Goal: Information Seeking & Learning: Learn about a topic

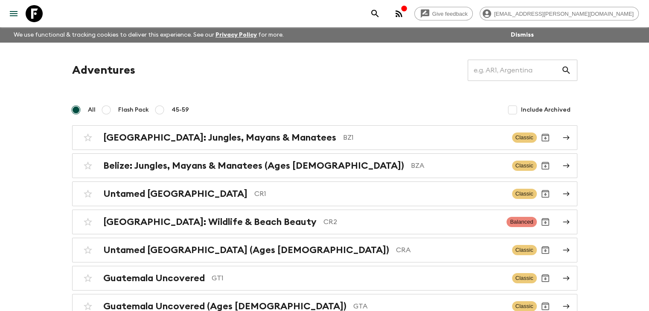
click at [157, 110] on input "45-59" at bounding box center [159, 110] width 10 height 10
radio input "true"
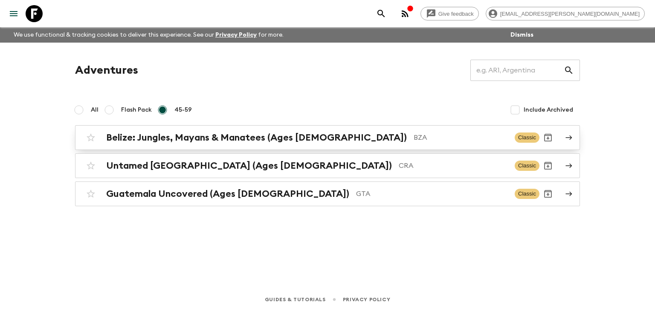
click at [218, 139] on h2 "Belize: Jungles, Mayans & Manatees (Ages [DEMOGRAPHIC_DATA])" at bounding box center [256, 137] width 301 height 11
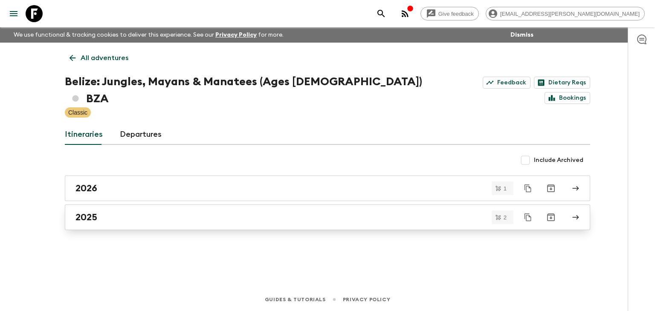
click at [87, 212] on h2 "2025" at bounding box center [87, 217] width 22 height 11
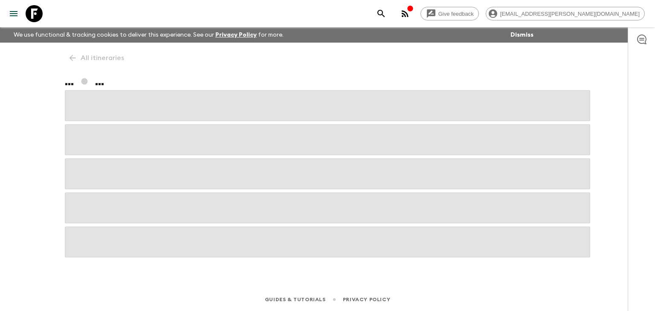
click at [87, 198] on span at bounding box center [328, 208] width 526 height 31
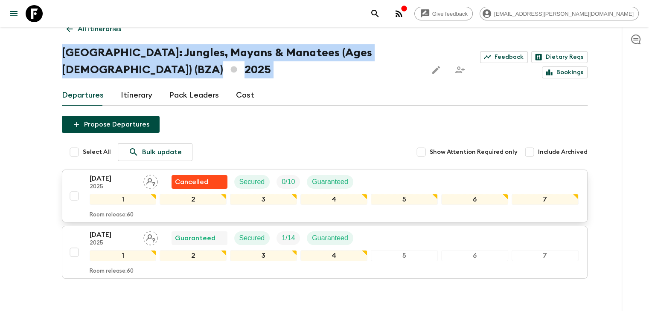
scroll to position [43, 0]
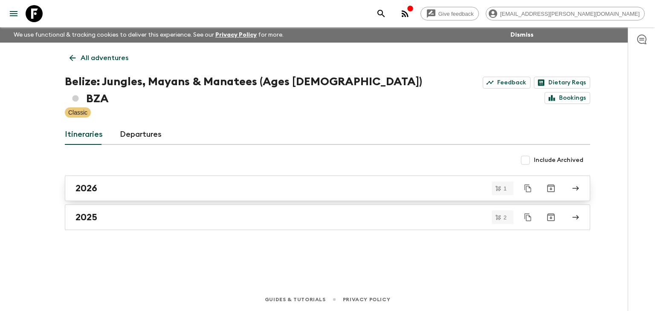
click at [95, 183] on h2 "2026" at bounding box center [87, 188] width 22 height 11
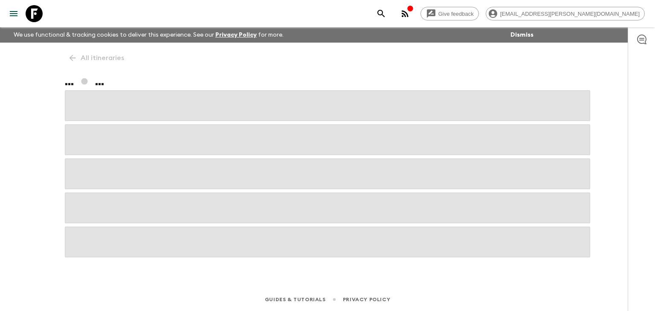
click at [95, 169] on span at bounding box center [328, 174] width 526 height 31
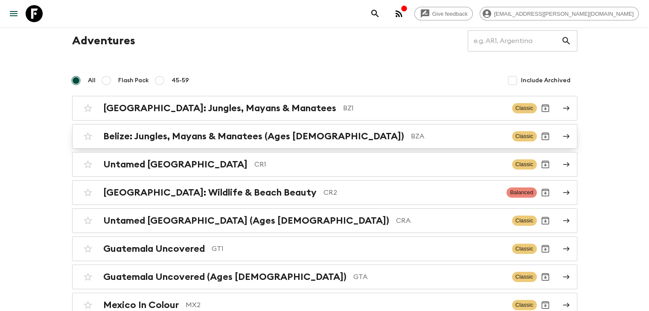
scroll to position [43, 0]
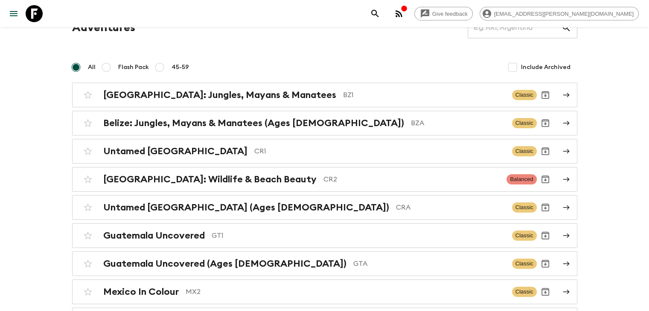
click at [160, 66] on input "45-59" at bounding box center [159, 67] width 10 height 10
radio input "true"
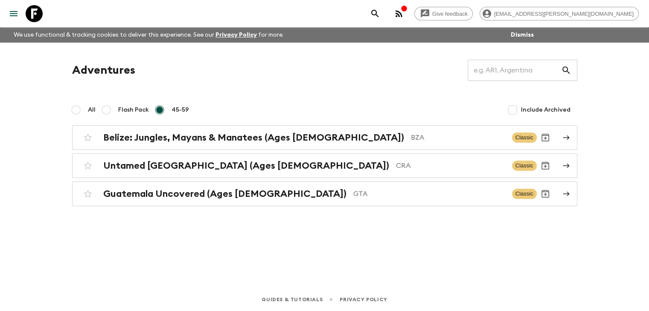
scroll to position [0, 0]
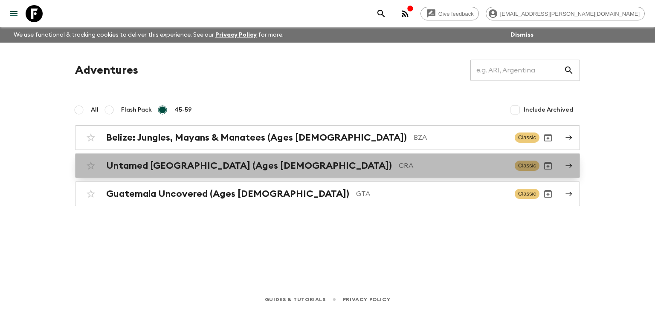
click at [220, 164] on h2 "Untamed [GEOGRAPHIC_DATA] (Ages [DEMOGRAPHIC_DATA])" at bounding box center [249, 165] width 286 height 11
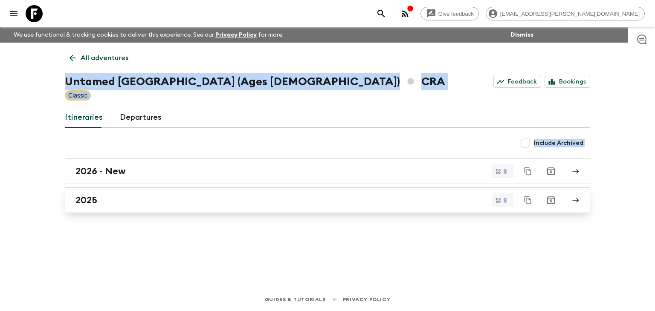
click at [92, 202] on h2 "2025" at bounding box center [87, 200] width 22 height 11
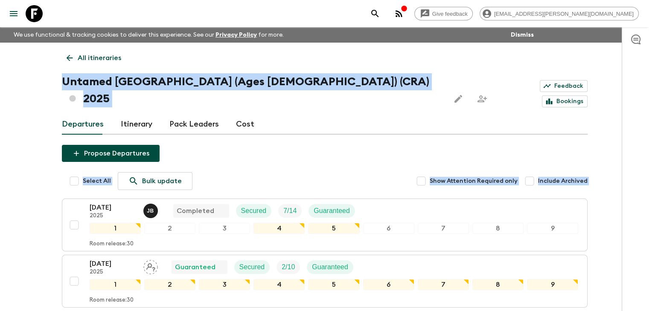
click at [279, 150] on div "Propose Departures Select All Bulk update Show Attention Required only Include …" at bounding box center [325, 265] width 526 height 240
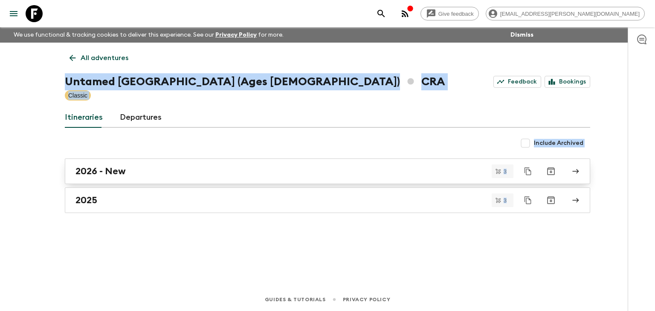
click at [116, 173] on h2 "2026 - New" at bounding box center [101, 171] width 50 height 11
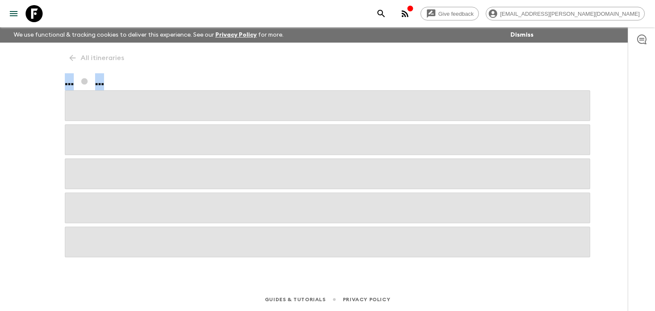
click at [116, 173] on span at bounding box center [328, 174] width 526 height 31
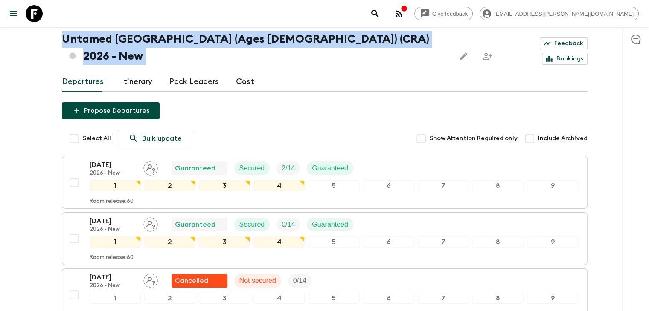
scroll to position [85, 0]
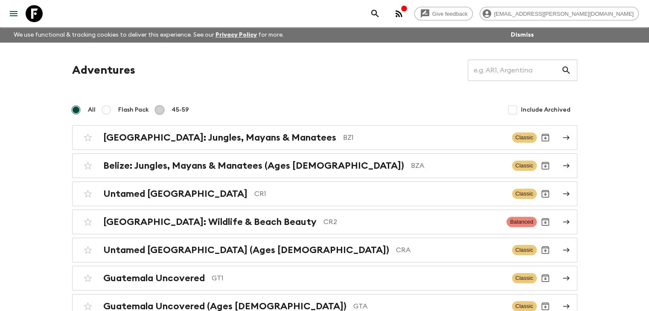
click at [158, 111] on input "45-59" at bounding box center [159, 110] width 10 height 10
radio input "true"
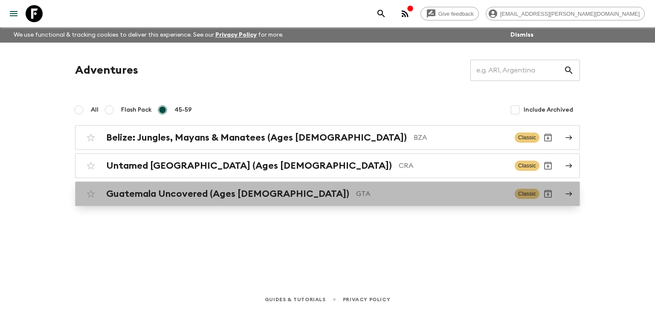
click at [213, 192] on h2 "Guatemala Uncovered (Ages [DEMOGRAPHIC_DATA])" at bounding box center [227, 194] width 243 height 11
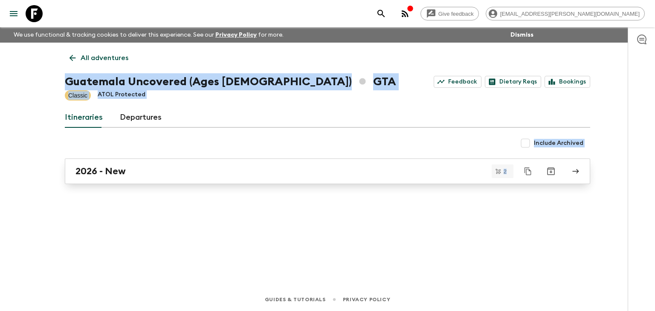
click at [99, 173] on h2 "2026 - New" at bounding box center [101, 171] width 50 height 11
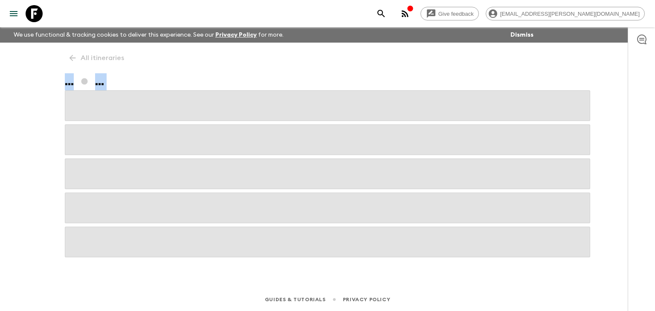
click at [99, 173] on span at bounding box center [328, 174] width 526 height 31
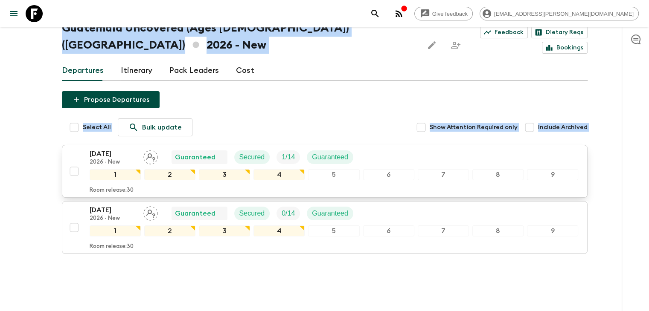
scroll to position [56, 0]
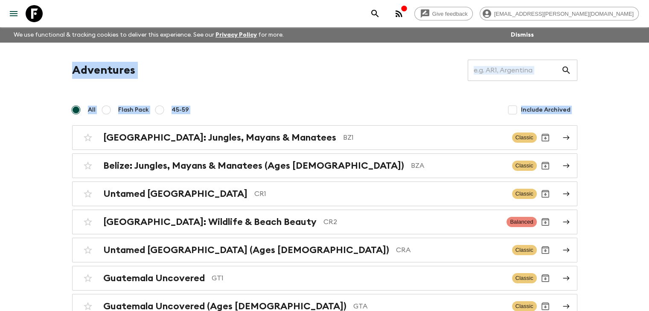
click at [276, 109] on div "All Flash Pack 45-59 Include Archived" at bounding box center [324, 110] width 505 height 17
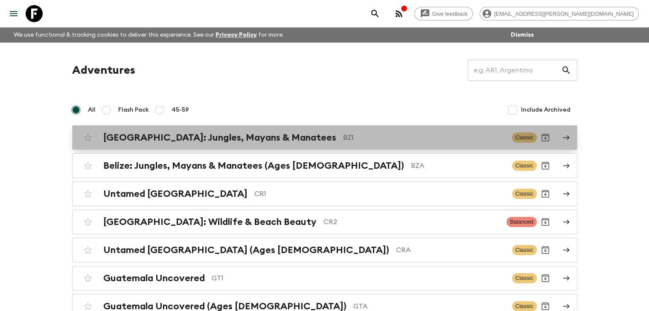
click at [207, 135] on h2 "[GEOGRAPHIC_DATA]: Jungles, Mayans & Manatees" at bounding box center [219, 137] width 233 height 11
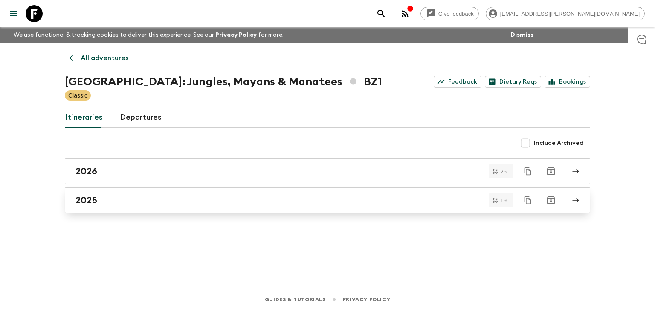
click at [88, 201] on h2 "2025" at bounding box center [87, 200] width 22 height 11
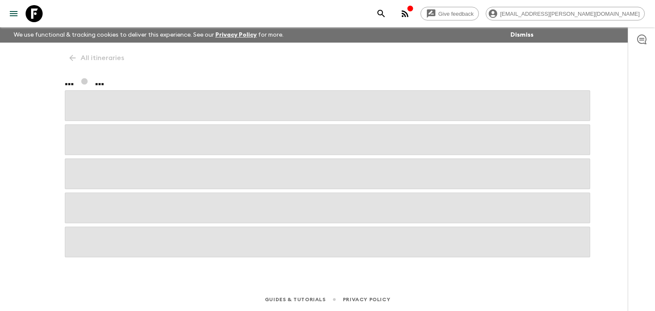
click at [87, 201] on span at bounding box center [328, 208] width 526 height 31
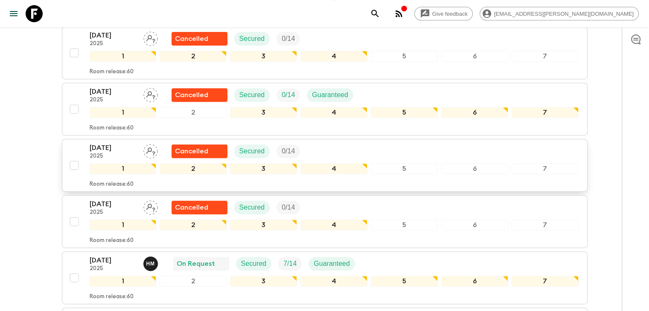
scroll to position [384, 0]
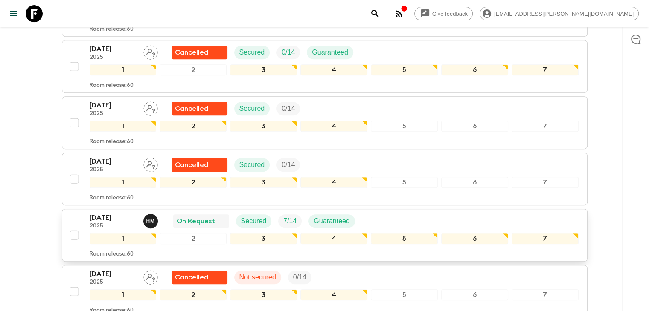
click at [104, 213] on p "[DATE]" at bounding box center [113, 218] width 47 height 10
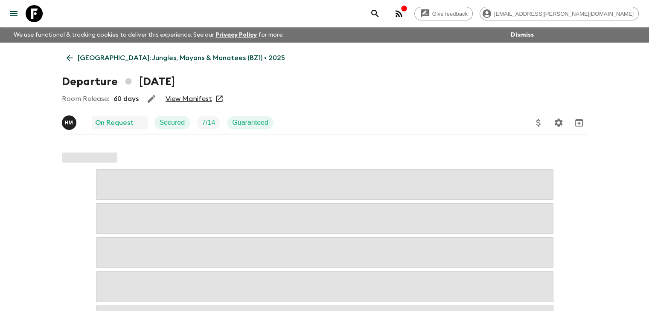
click at [186, 100] on link "View Manifest" at bounding box center [189, 99] width 47 height 9
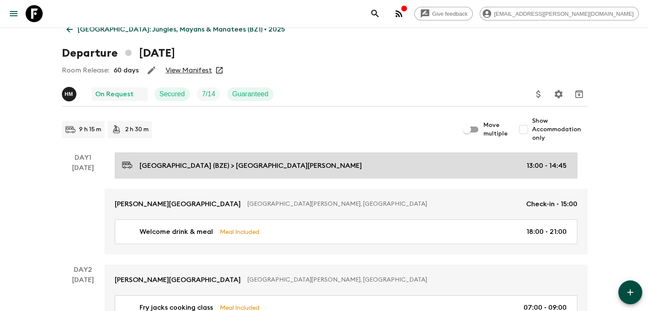
scroll to position [43, 0]
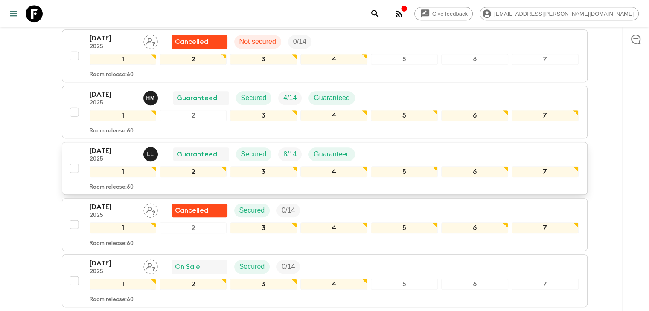
scroll to position [640, 0]
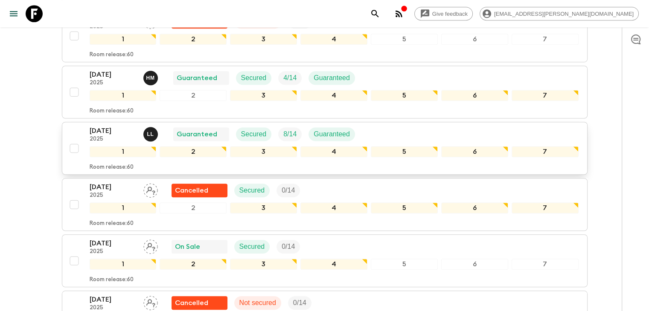
click at [107, 126] on p "[DATE]" at bounding box center [113, 131] width 47 height 10
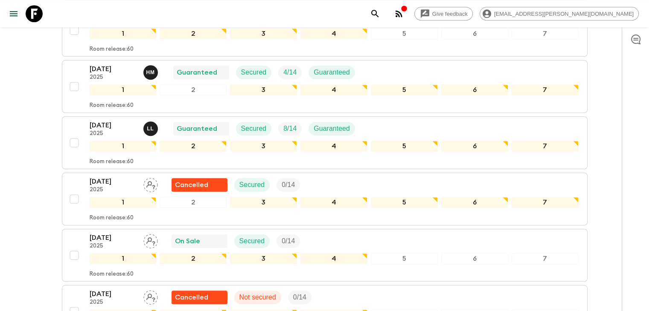
scroll to position [644, 0]
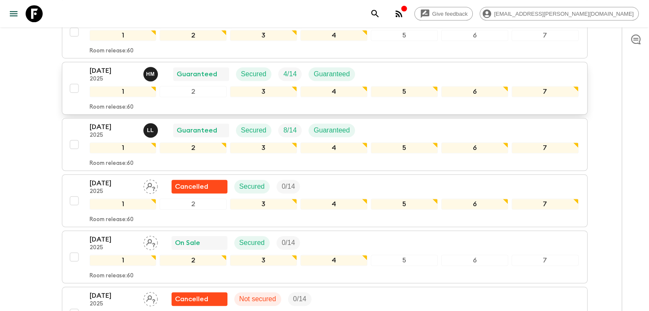
click at [124, 66] on p "[DATE]" at bounding box center [113, 71] width 47 height 10
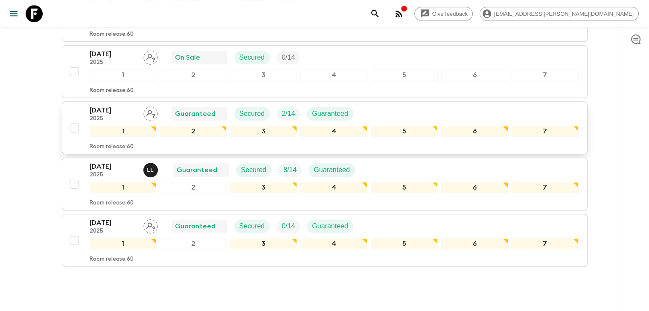
scroll to position [1008, 0]
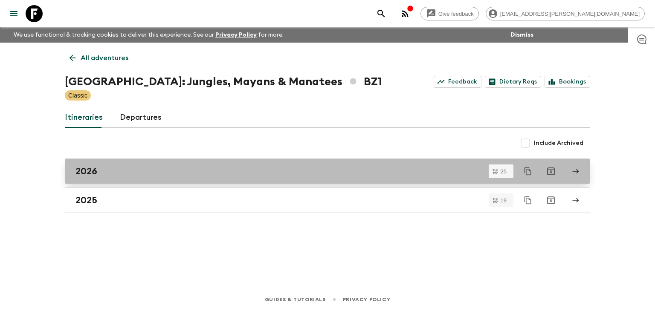
click at [97, 173] on h2 "2026" at bounding box center [87, 171] width 22 height 11
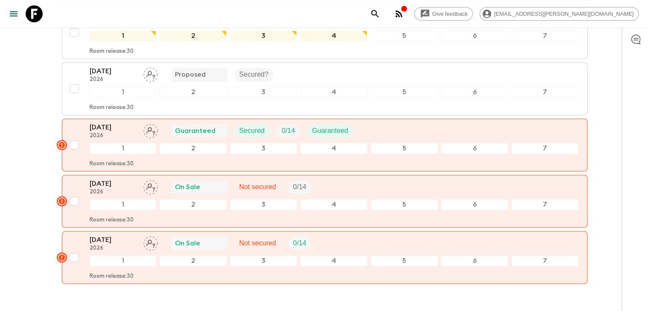
scroll to position [1323, 0]
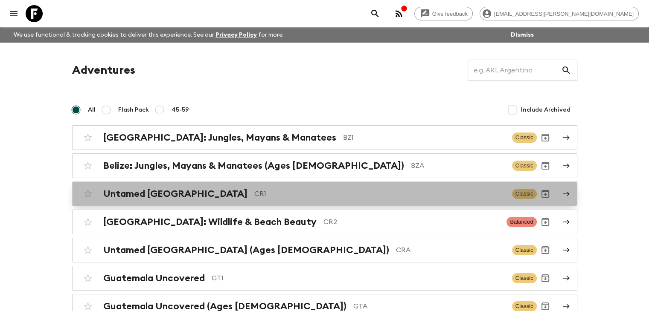
click at [189, 192] on h2 "Untamed [GEOGRAPHIC_DATA]" at bounding box center [175, 194] width 144 height 11
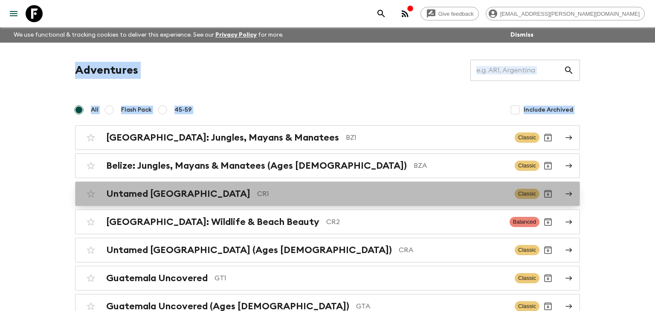
click at [189, 192] on div "Adventures ​ All Flash Pack 45-59 Include Archived [GEOGRAPHIC_DATA]: Jungles, …" at bounding box center [328, 209] width 546 height 333
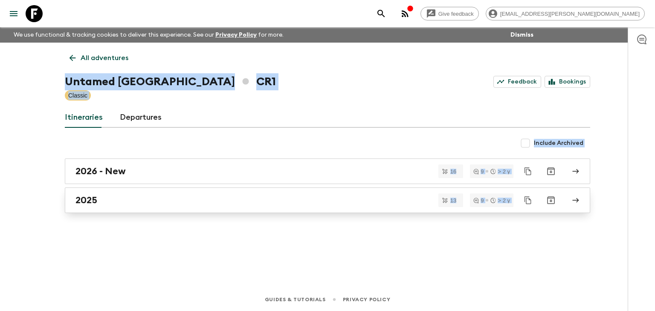
click at [117, 200] on div "2025" at bounding box center [320, 200] width 488 height 11
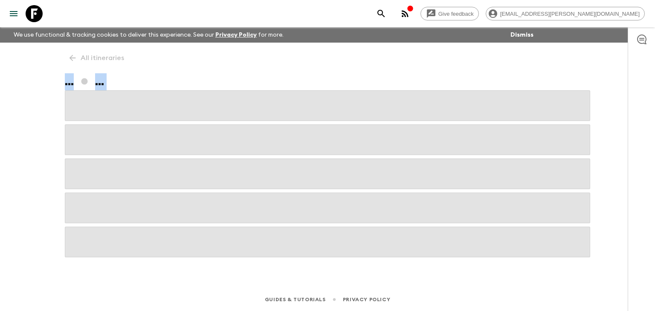
click at [117, 200] on span at bounding box center [328, 208] width 526 height 31
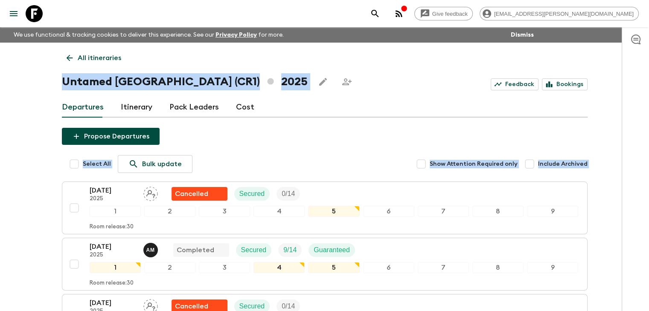
click at [466, 102] on div "Departures Itinerary Pack Leaders Cost" at bounding box center [325, 107] width 526 height 20
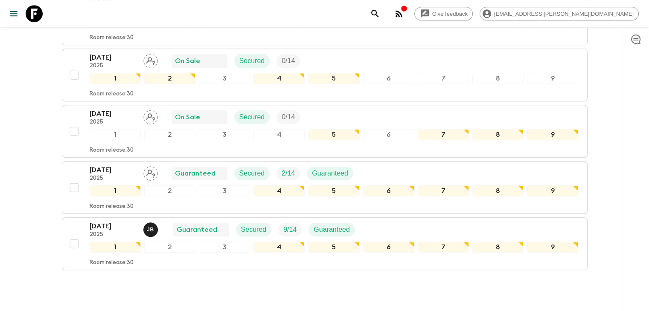
scroll to position [672, 0]
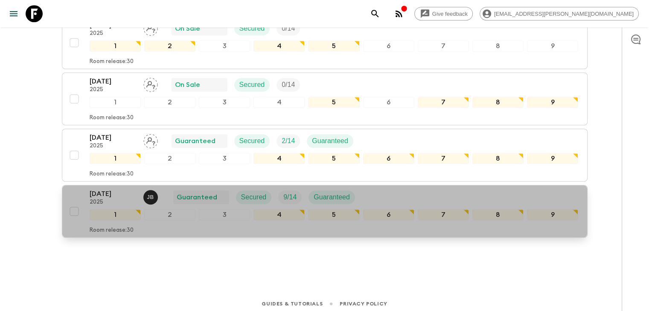
click at [113, 189] on p "[DATE]" at bounding box center [113, 194] width 47 height 10
